Goal: Transaction & Acquisition: Download file/media

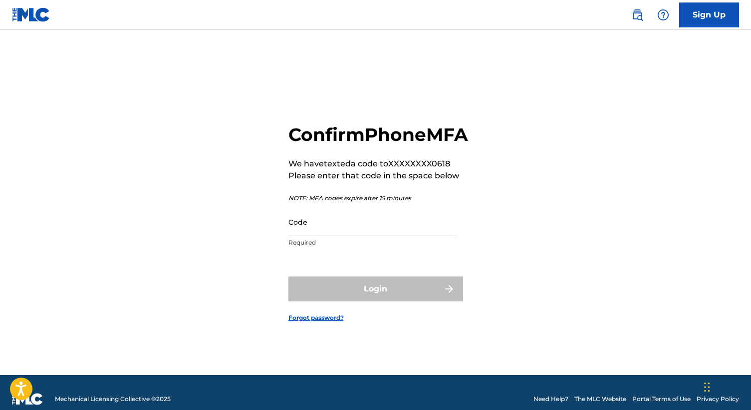
click at [385, 236] on input "Code" at bounding box center [372, 222] width 169 height 28
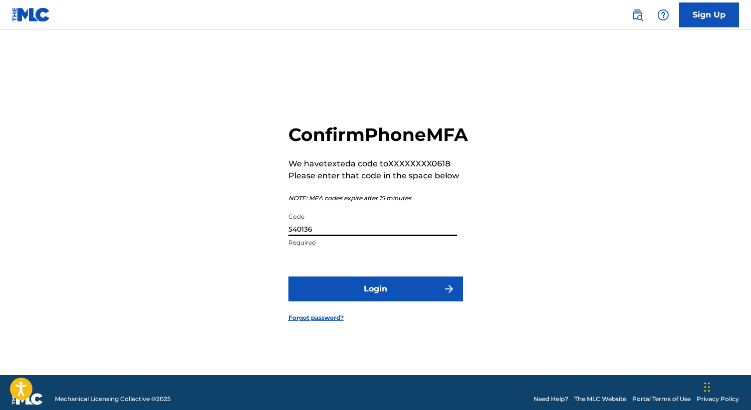
type input "540136"
click at [399, 302] on button "Login" at bounding box center [375, 289] width 175 height 25
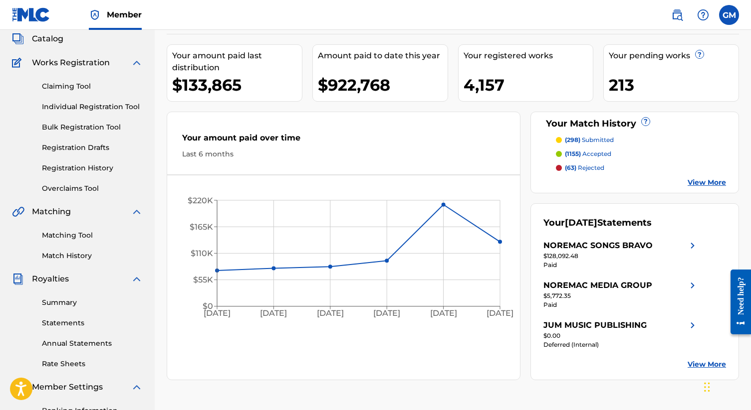
scroll to position [62, 0]
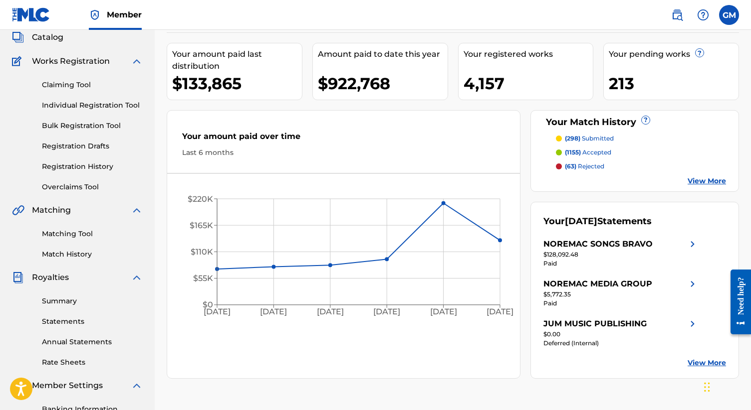
click at [64, 323] on link "Statements" at bounding box center [92, 322] width 101 height 10
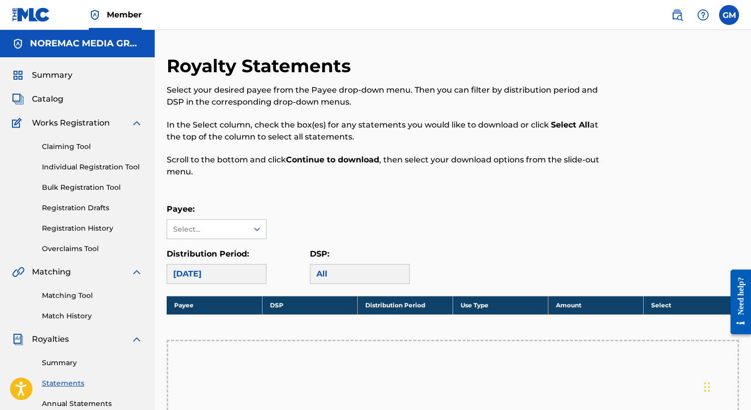
scroll to position [9, 0]
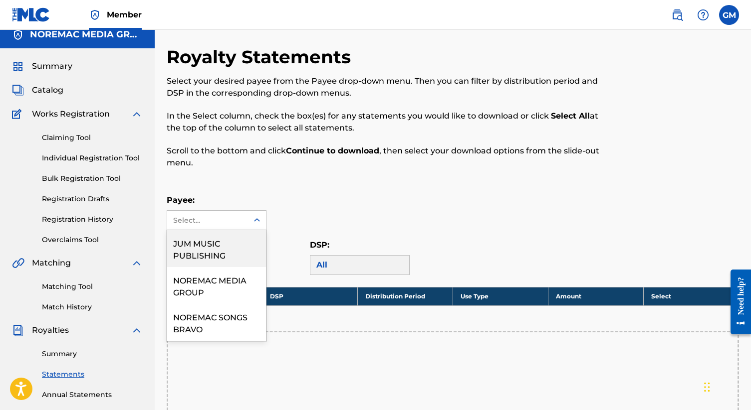
click at [233, 219] on div "Select..." at bounding box center [207, 220] width 68 height 10
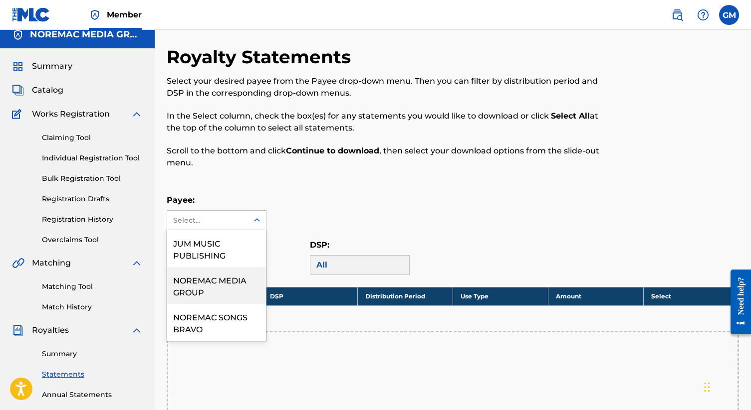
click at [216, 286] on div "NOREMAC MEDIA GROUP" at bounding box center [216, 285] width 99 height 37
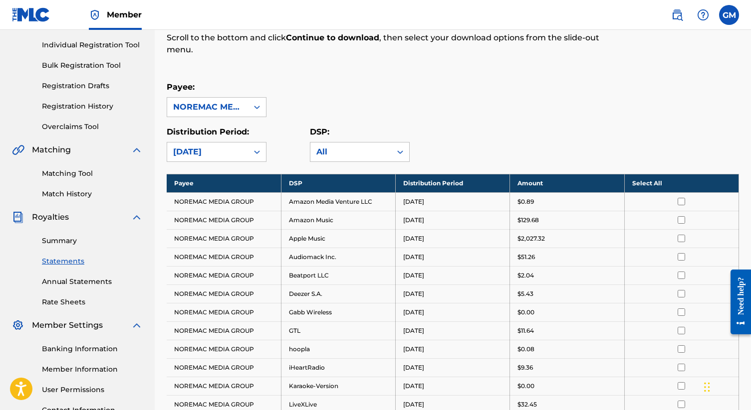
scroll to position [126, 0]
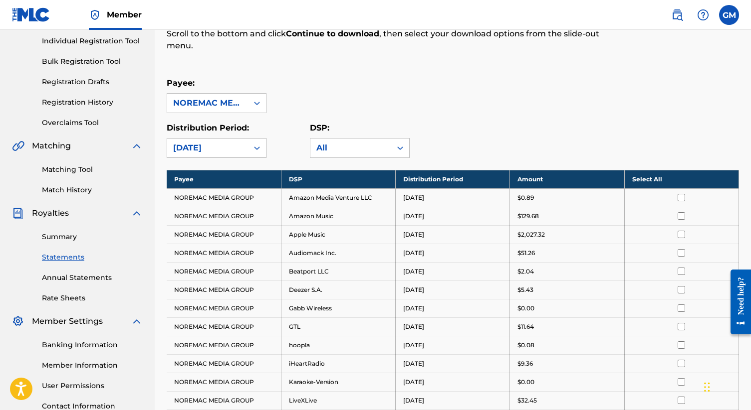
click at [230, 152] on div "[DATE]" at bounding box center [207, 148] width 69 height 12
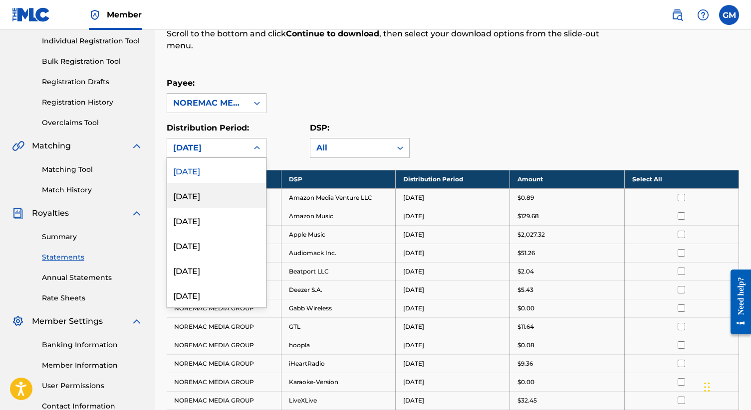
click at [220, 197] on div "[DATE]" at bounding box center [216, 195] width 99 height 25
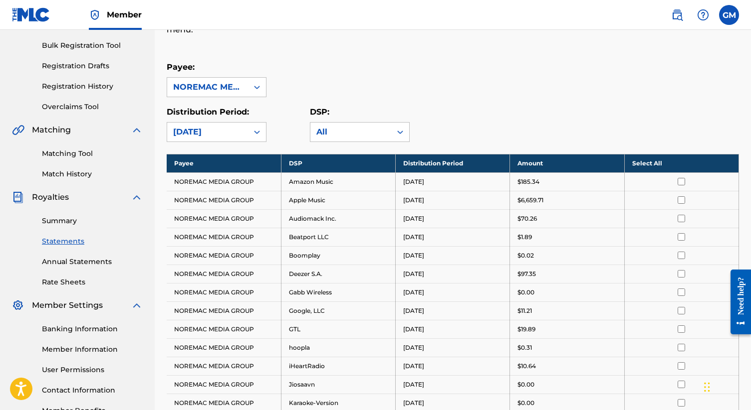
scroll to position [144, 0]
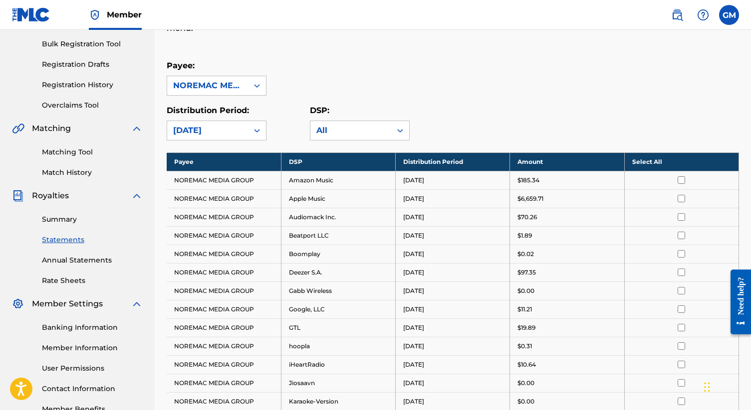
click at [678, 183] on input "checkbox" at bounding box center [680, 180] width 7 height 7
click at [658, 163] on th "Deselect All" at bounding box center [681, 162] width 114 height 18
click at [658, 163] on th "Select All" at bounding box center [681, 162] width 114 height 18
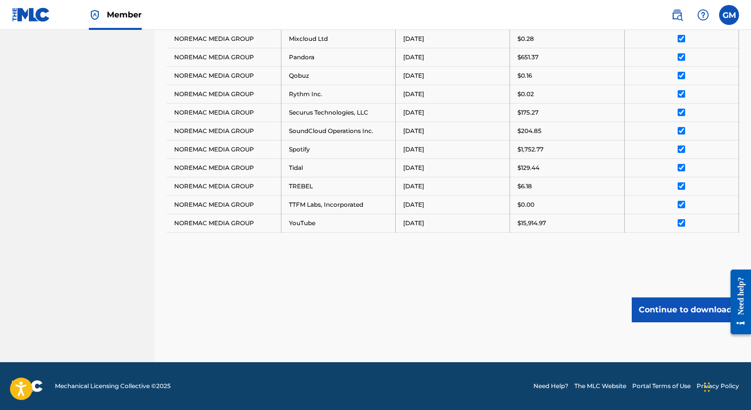
scroll to position [562, 0]
click at [659, 307] on button "Continue to download" at bounding box center [684, 310] width 107 height 25
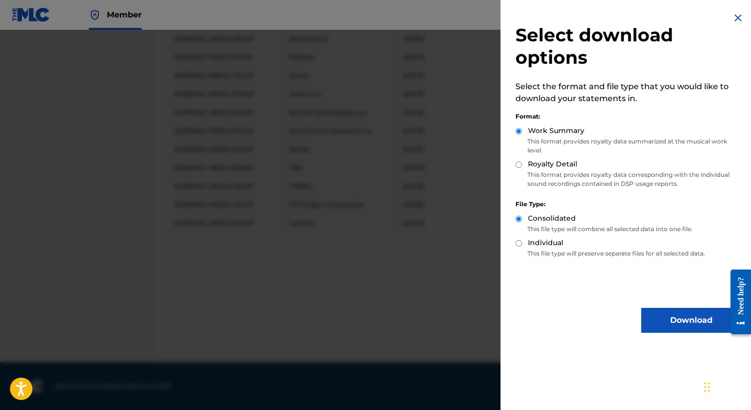
click at [551, 166] on label "Royalty Detail" at bounding box center [552, 164] width 49 height 10
click at [522, 166] on input "Royalty Detail" at bounding box center [518, 165] width 6 height 6
radio input "true"
click at [664, 316] on button "Download" at bounding box center [691, 320] width 100 height 25
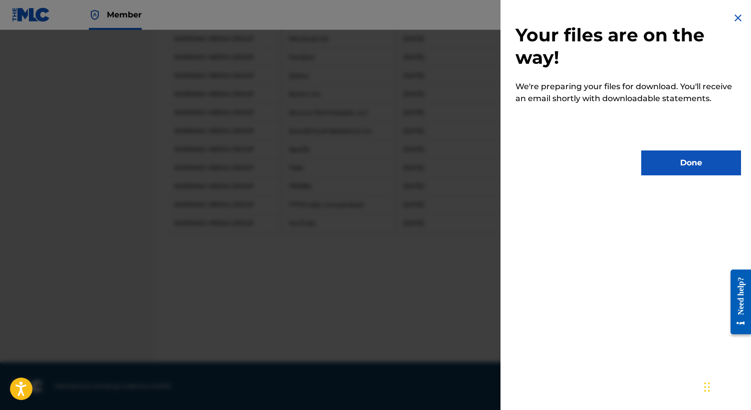
click at [671, 166] on button "Done" at bounding box center [691, 163] width 100 height 25
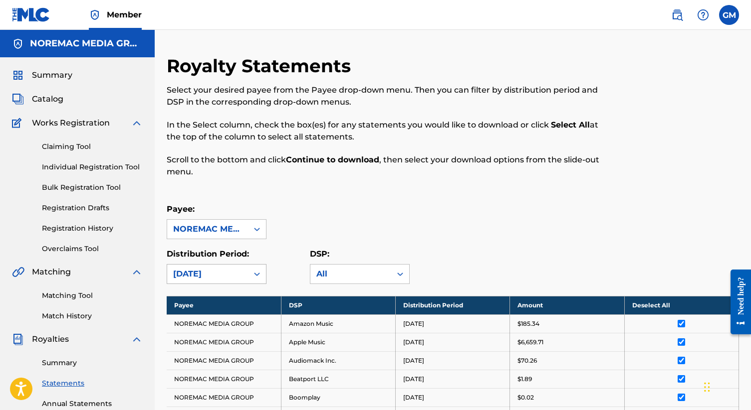
scroll to position [0, 0]
click at [237, 283] on div "[DATE]" at bounding box center [217, 274] width 100 height 20
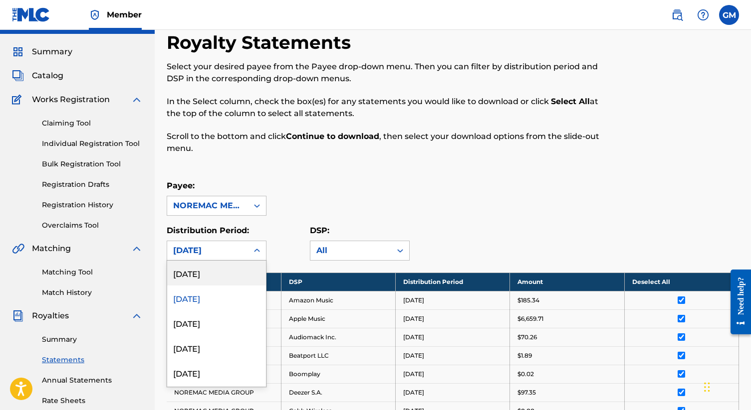
scroll to position [24, 0]
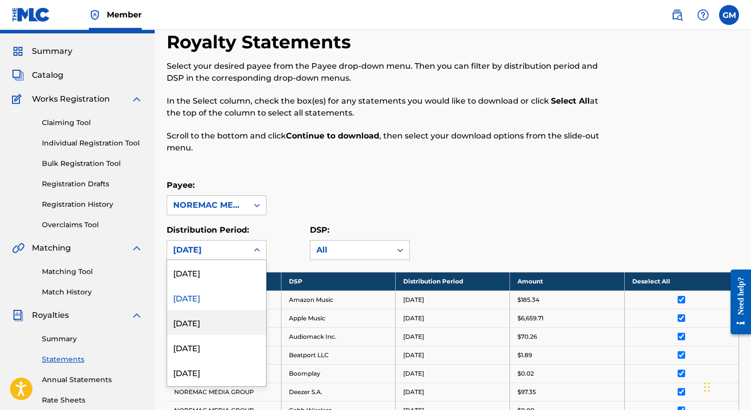
click at [218, 317] on div "[DATE]" at bounding box center [216, 322] width 99 height 25
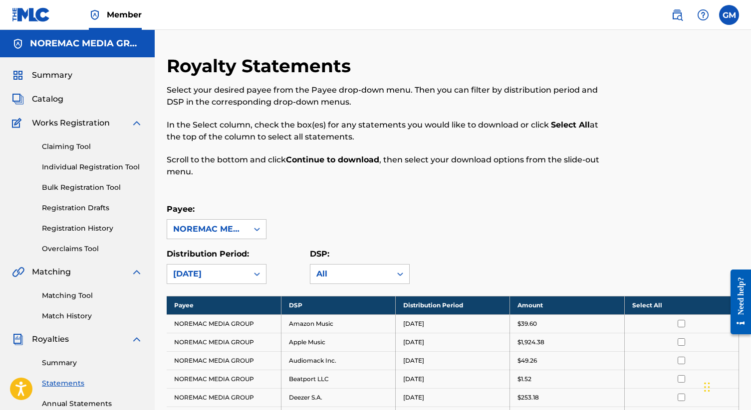
scroll to position [0, 0]
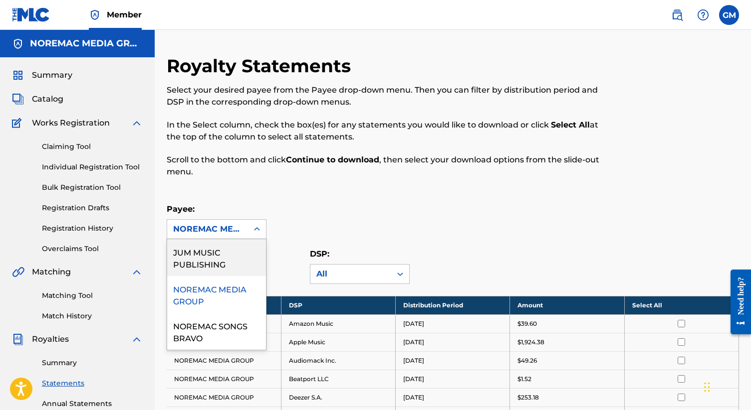
click at [218, 226] on div "NOREMAC MEDIA GROUP" at bounding box center [207, 229] width 69 height 12
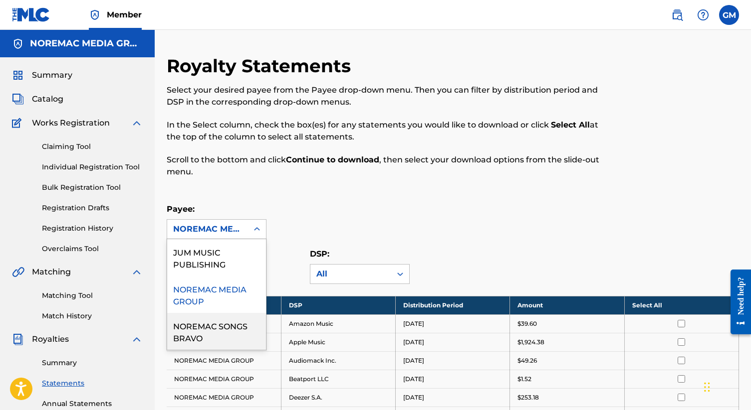
click at [210, 335] on div "NOREMAC SONGS BRAVO" at bounding box center [216, 331] width 99 height 37
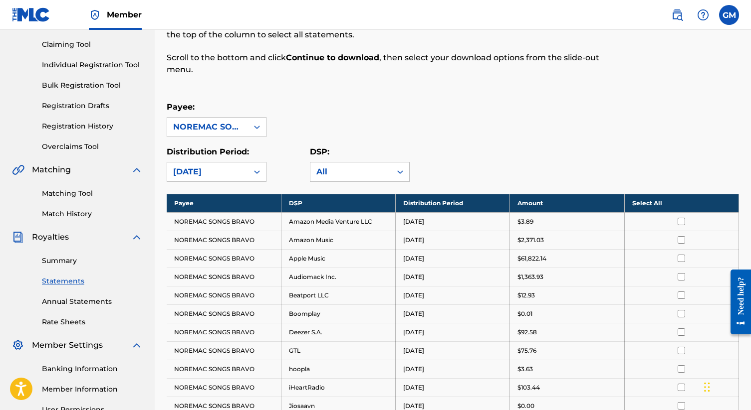
scroll to position [105, 0]
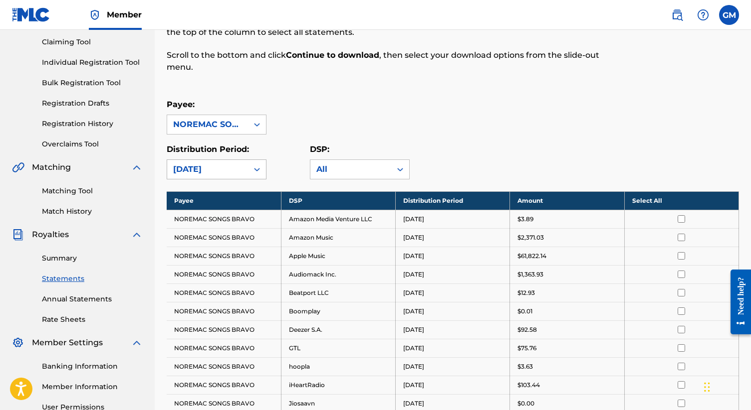
click at [227, 161] on div "[DATE]" at bounding box center [207, 169] width 81 height 19
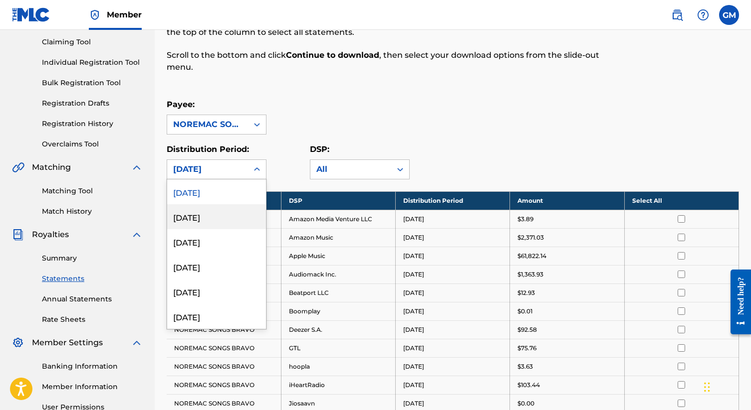
click at [213, 219] on div "[DATE]" at bounding box center [216, 216] width 99 height 25
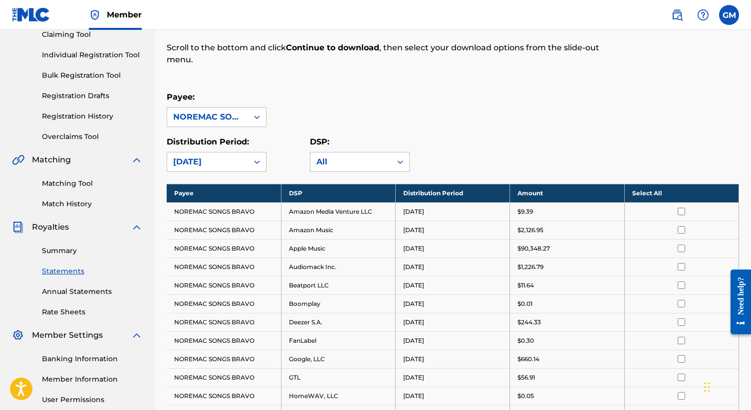
scroll to position [113, 0]
click at [682, 208] on input "checkbox" at bounding box center [680, 210] width 7 height 7
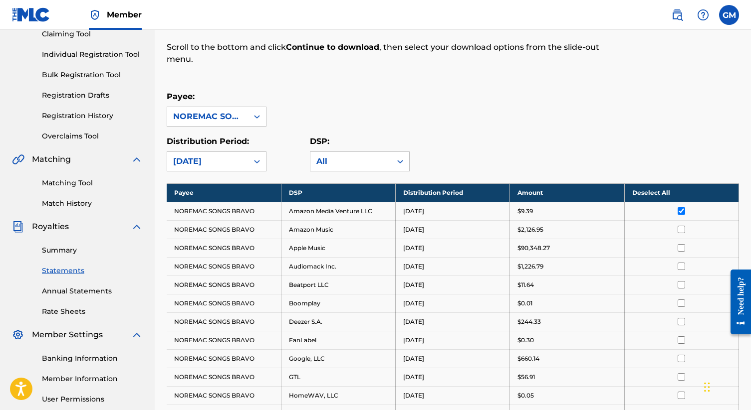
click at [682, 209] on input "checkbox" at bounding box center [680, 210] width 7 height 7
click at [655, 192] on th "Select All" at bounding box center [681, 193] width 114 height 18
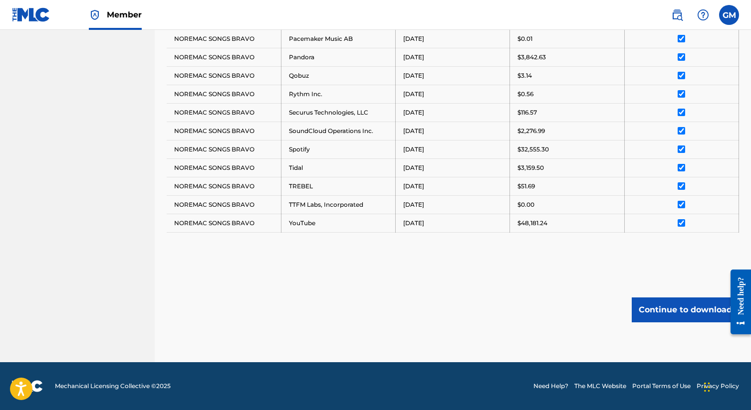
scroll to position [599, 0]
click at [653, 306] on button "Continue to download" at bounding box center [684, 310] width 107 height 25
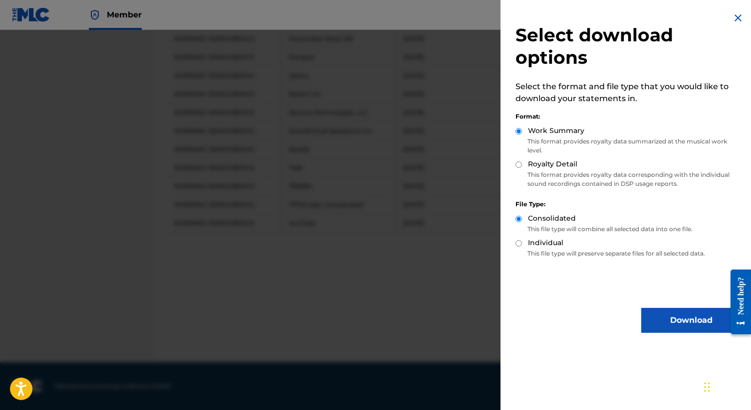
click at [533, 161] on label "Royalty Detail" at bounding box center [552, 164] width 49 height 10
click at [522, 162] on input "Royalty Detail" at bounding box center [518, 165] width 6 height 6
radio input "true"
click at [656, 320] on button "Download" at bounding box center [691, 320] width 100 height 25
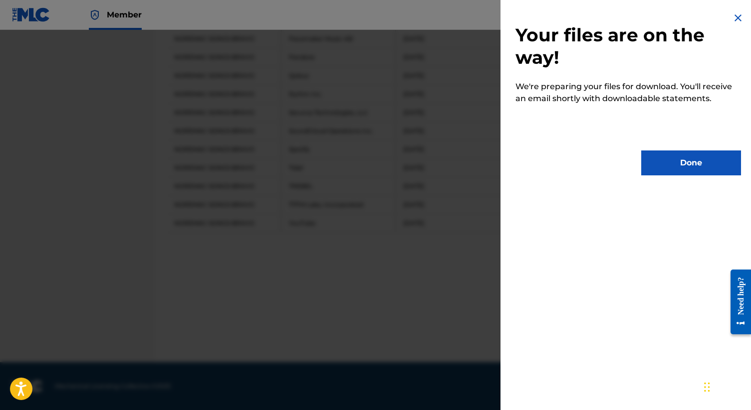
click at [653, 171] on button "Done" at bounding box center [691, 163] width 100 height 25
